Goal: Register for event/course

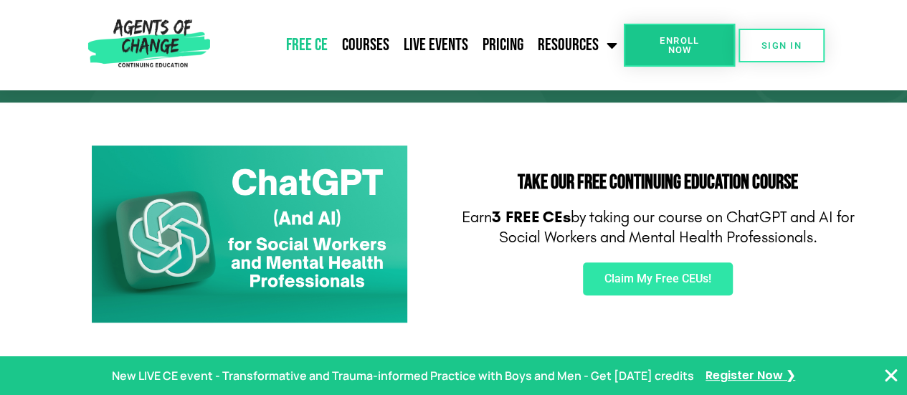
scroll to position [232, 0]
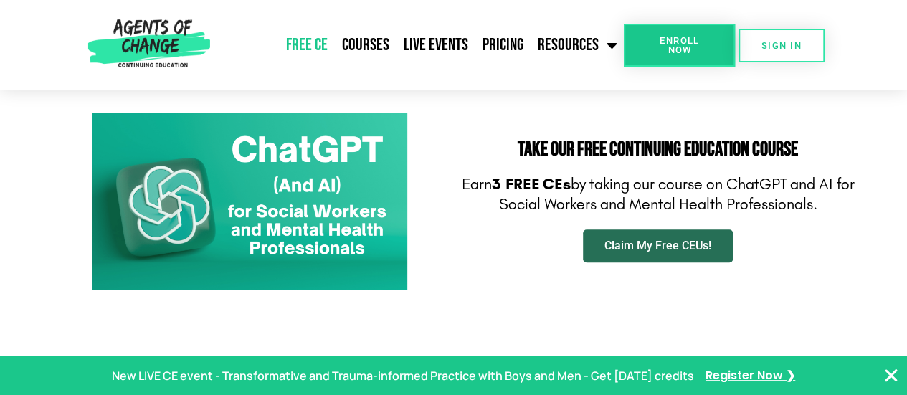
click at [679, 244] on span "Claim My Free CEUs!" at bounding box center [657, 245] width 107 height 11
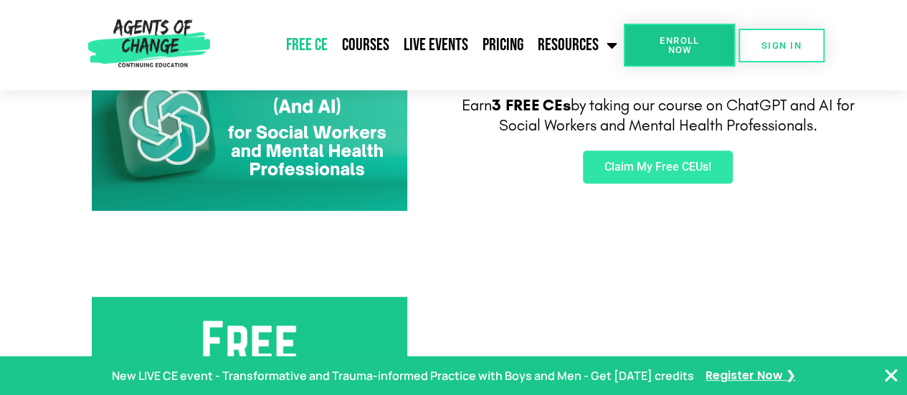
scroll to position [312, 0]
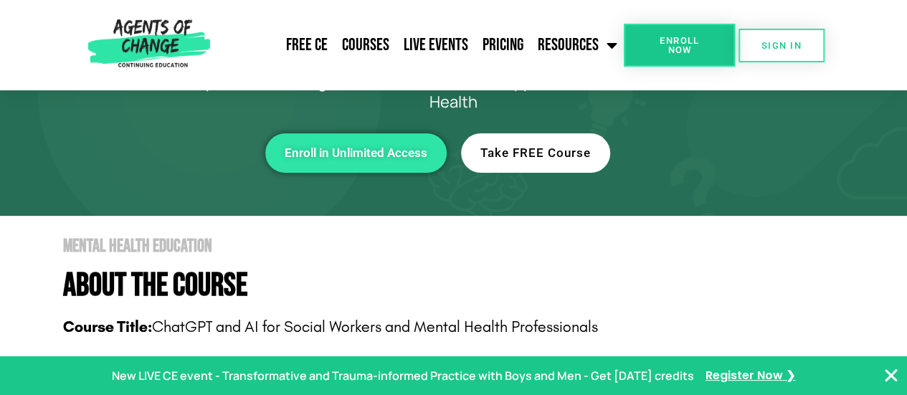
scroll to position [138, 0]
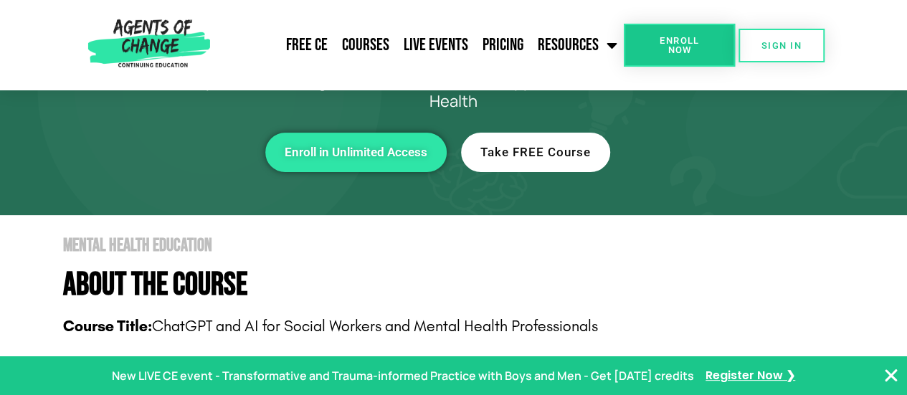
click at [520, 181] on section "Continuing Education ChatGPT and AI for Social Workers Build a Deep Understandi…" at bounding box center [453, 84] width 907 height 262
click at [502, 140] on link "Take FREE Course" at bounding box center [535, 152] width 149 height 39
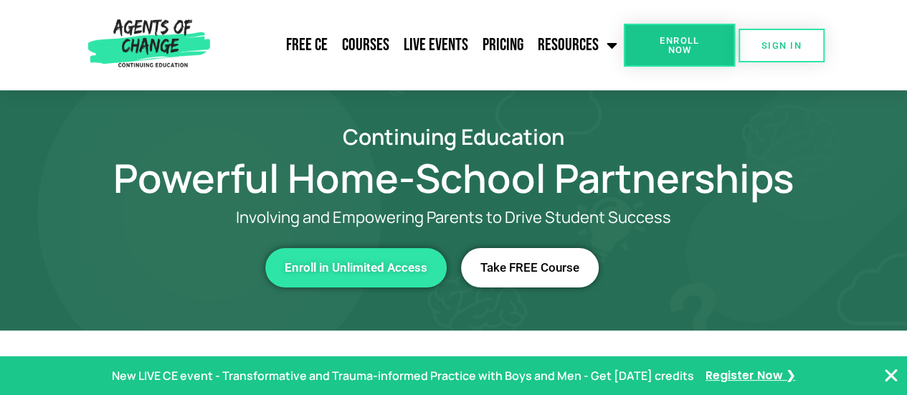
click at [505, 270] on span "Take FREE Course" at bounding box center [529, 268] width 99 height 12
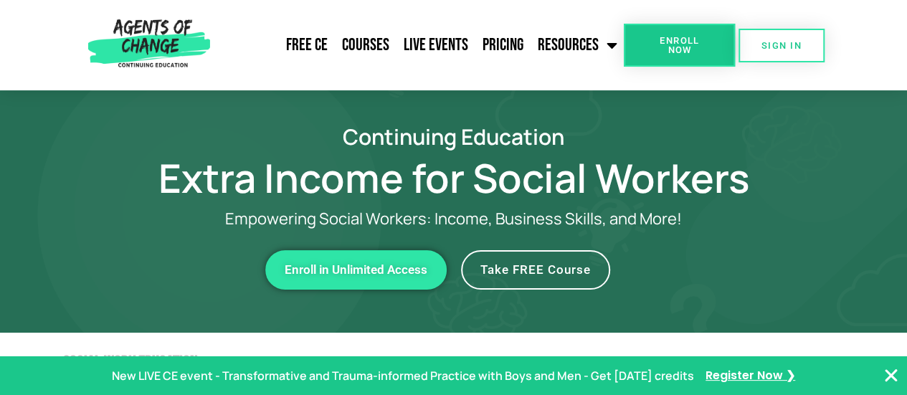
click at [527, 272] on span "Take FREE Course" at bounding box center [535, 270] width 110 height 12
